Goal: Task Accomplishment & Management: Complete application form

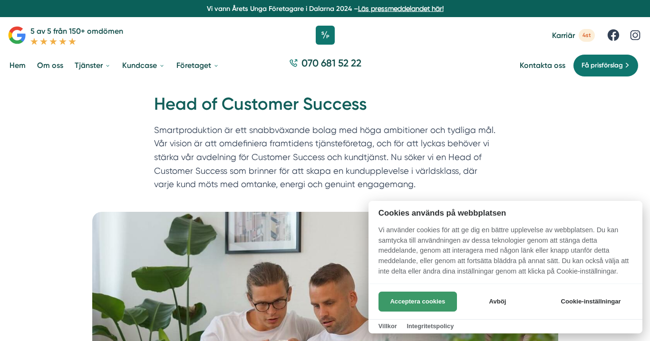
click at [408, 302] on button "Acceptera cookies" at bounding box center [417, 302] width 78 height 20
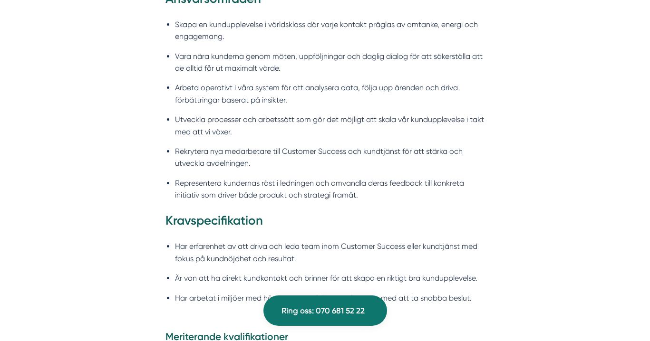
scroll to position [819, 0]
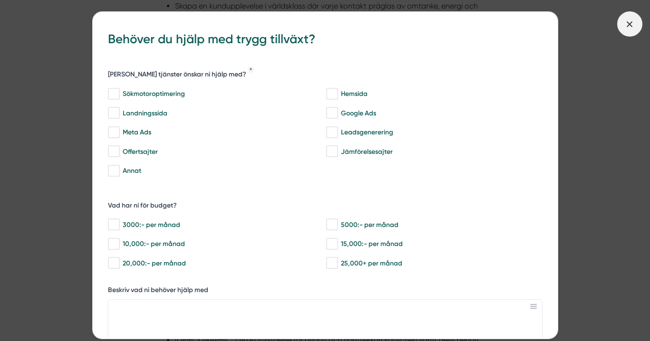
click at [622, 28] on span at bounding box center [629, 23] width 25 height 25
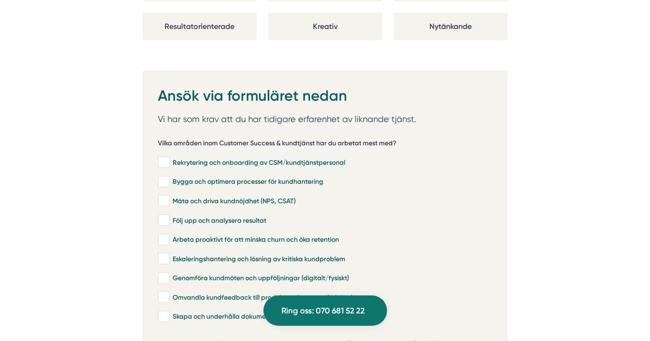
scroll to position [1920, 0]
click at [167, 177] on input "Bygga och optimera processer för kundhantering" at bounding box center [163, 182] width 11 height 10
checkbox input "true"
click at [164, 196] on input "Mäta och driva kundnöjdhet (NPS, CSAT)" at bounding box center [163, 201] width 11 height 10
checkbox input "true"
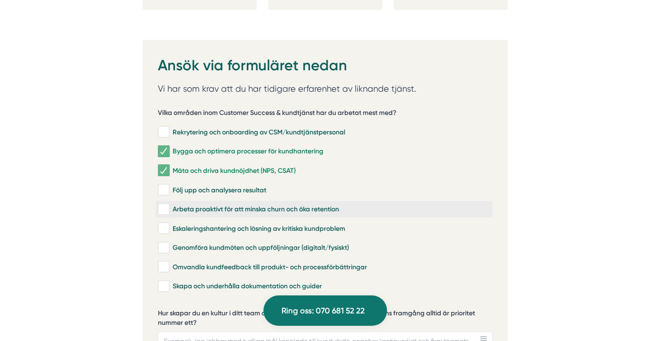
scroll to position [1951, 0]
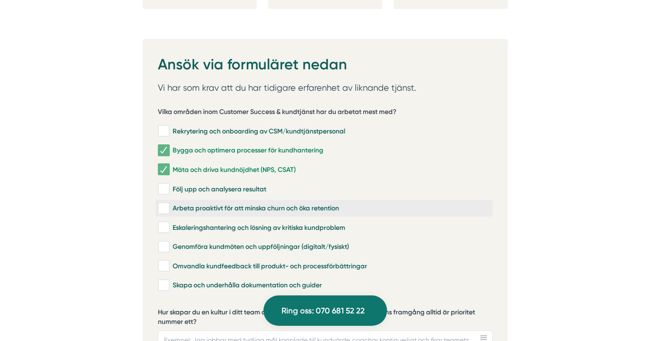
click at [166, 204] on input "Arbeta proaktivt för att minska churn och öka retention" at bounding box center [163, 209] width 11 height 10
checkbox input "true"
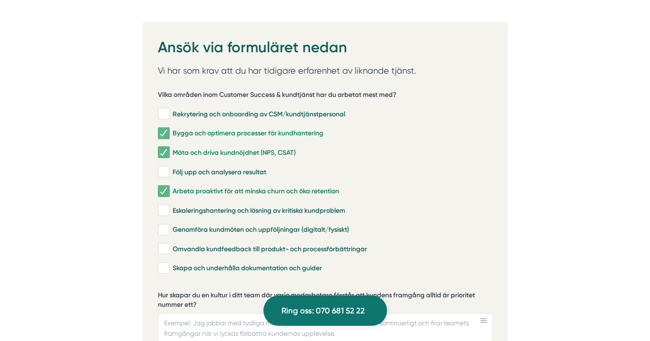
scroll to position [1970, 0]
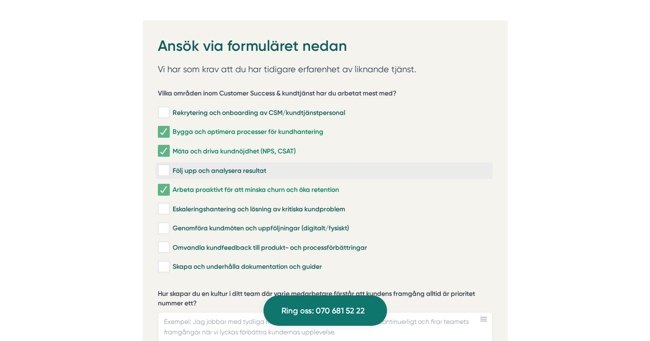
click at [164, 166] on input "Följ upp och analysera resultat" at bounding box center [163, 171] width 11 height 10
checkbox input "true"
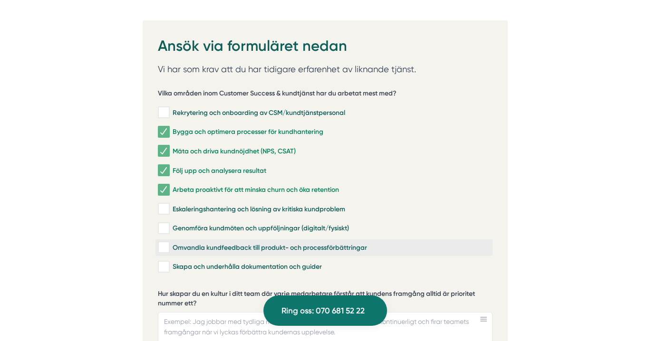
click at [167, 243] on input "Omvandla kundfeedback till produkt- och processförbättringar" at bounding box center [163, 248] width 11 height 10
checkbox input "true"
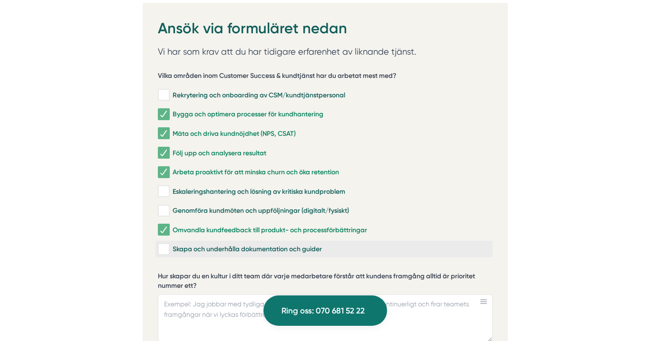
scroll to position [1988, 0]
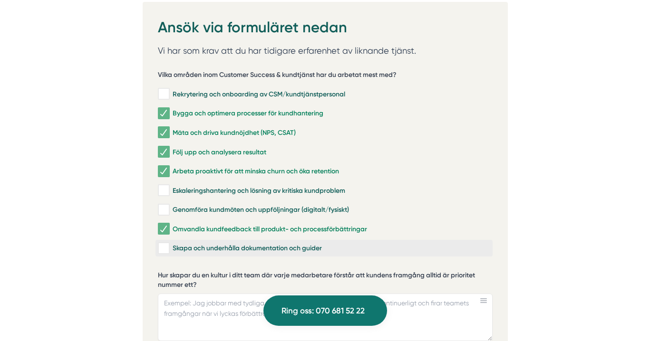
click at [164, 244] on input "Skapa och underhålla dokumentation och guider" at bounding box center [163, 249] width 11 height 10
checkbox input "true"
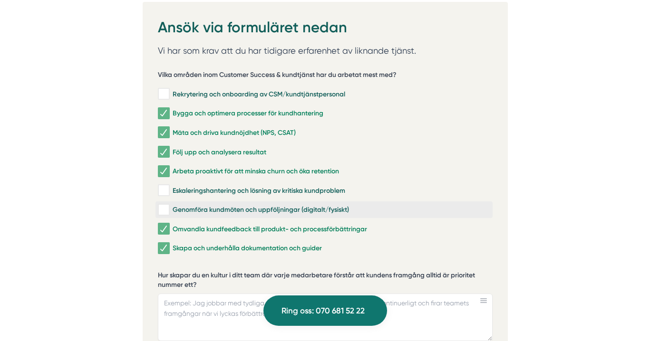
click at [166, 205] on input "Genomföra kundmöten och uppföljningar (digitalt/fysiskt)" at bounding box center [163, 210] width 11 height 10
checkbox input "true"
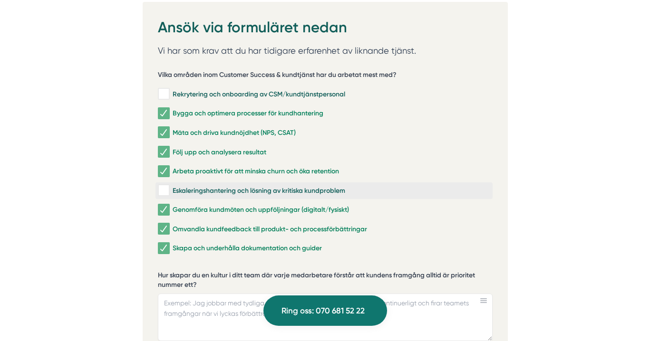
click at [169, 186] on div "Eskaleringshantering och lösning av kritiska kundproblem" at bounding box center [324, 191] width 332 height 10
click at [169, 186] on input "Eskaleringshantering och lösning av kritiska kundproblem" at bounding box center [163, 191] width 11 height 10
checkbox input "true"
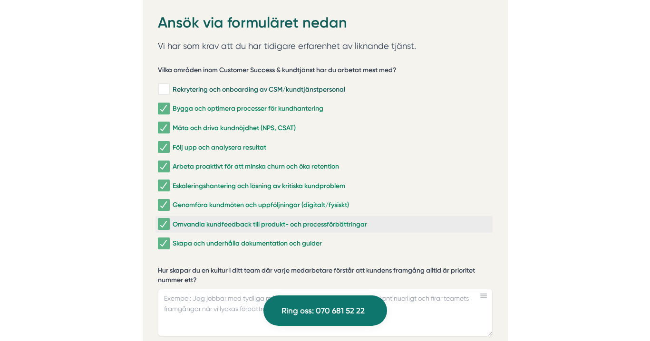
scroll to position [1994, 0]
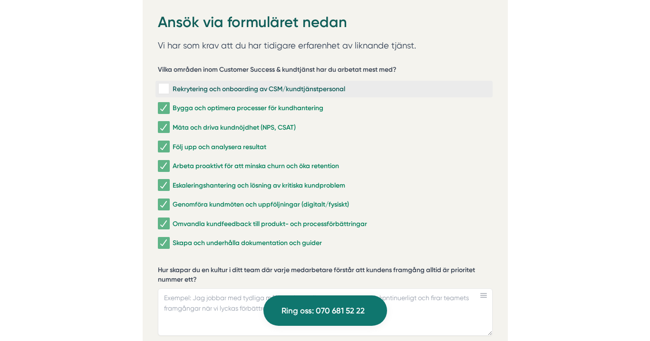
click at [164, 84] on input "Rekrytering och onboarding av CSM/kundtjänstpersonal" at bounding box center [163, 89] width 11 height 10
checkbox input "true"
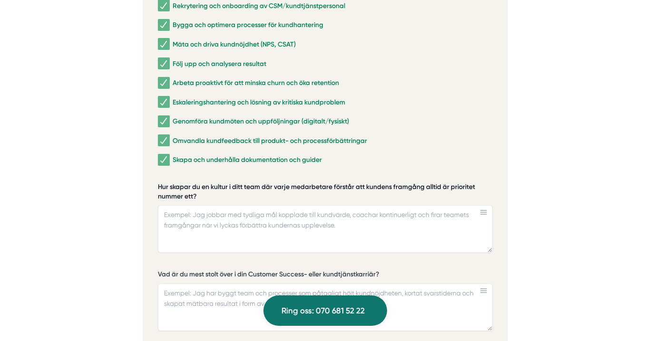
scroll to position [2117, 0]
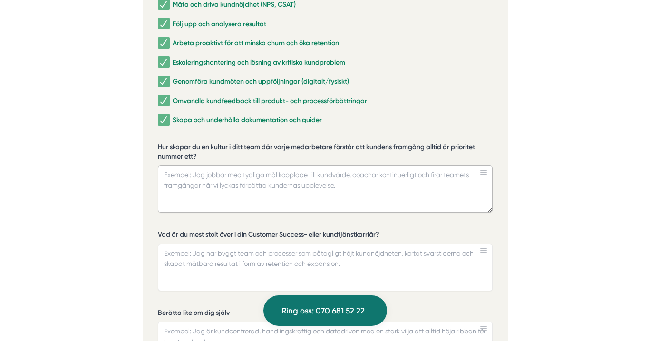
click at [202, 170] on textarea "Hur skapar du en kultur i ditt team där varje medarbetare förstår att kundens f…" at bounding box center [325, 189] width 335 height 48
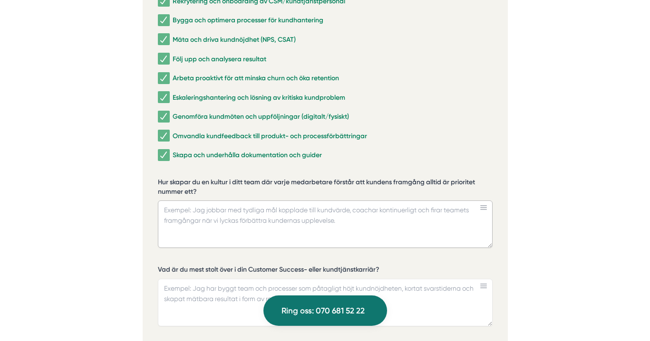
scroll to position [2081, 0]
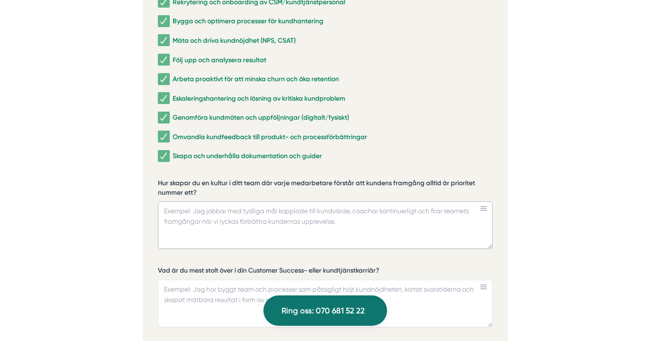
click at [216, 203] on textarea "Hur skapar du en kultur i ditt team där varje medarbetare förstår att kundens f…" at bounding box center [325, 226] width 335 height 48
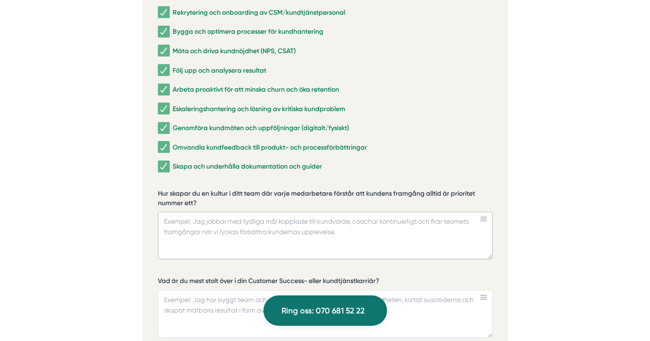
scroll to position [2069, 0]
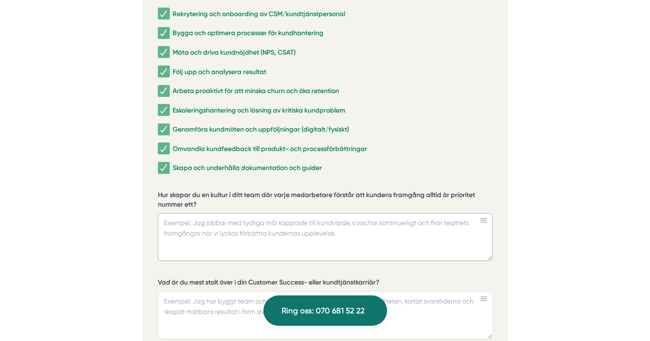
click at [184, 216] on textarea "Hur skapar du en kultur i ditt team där varje medarbetare förstår att kundens f…" at bounding box center [325, 237] width 335 height 48
click at [167, 213] on textarea "Hur skapar du en kultur i ditt team där varje medarbetare förstår att kundens f…" at bounding box center [325, 237] width 335 height 48
type textarea "Jag jobbar mycket med motivation och"
